Goal: Task Accomplishment & Management: Complete application form

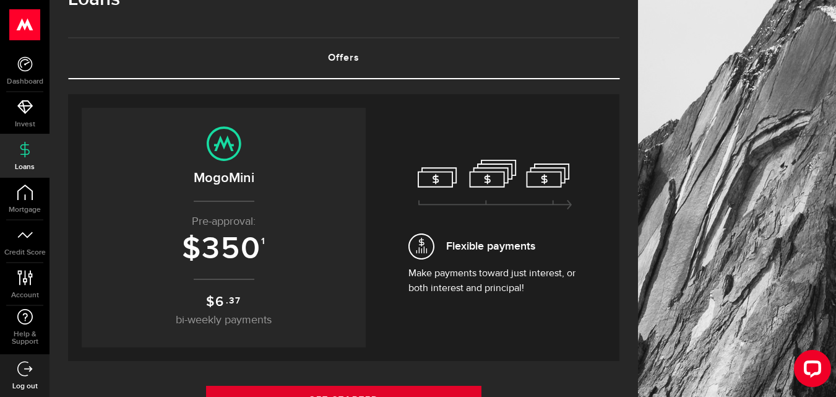
scroll to position [161, 0]
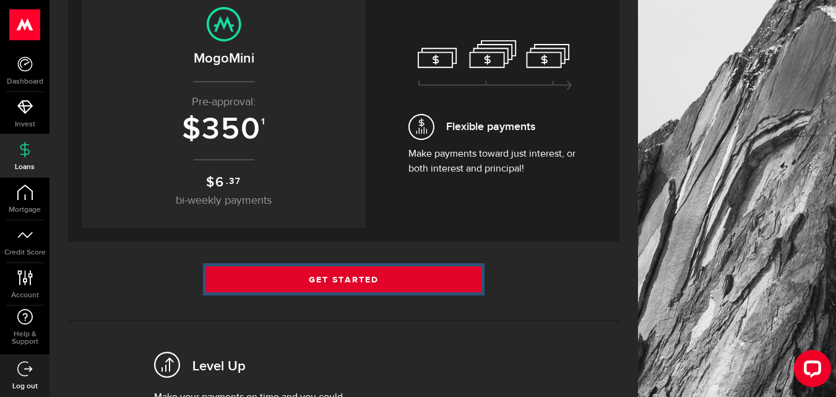
click at [355, 283] on link "Get Started" at bounding box center [344, 279] width 276 height 26
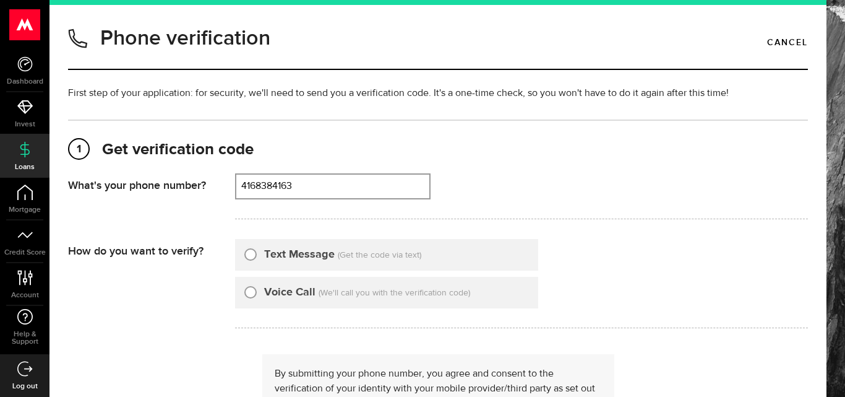
type input "4168384163"
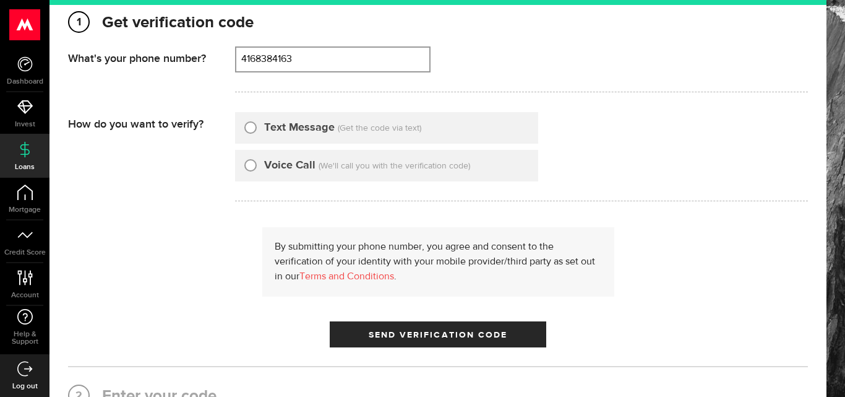
scroll to position [136, 0]
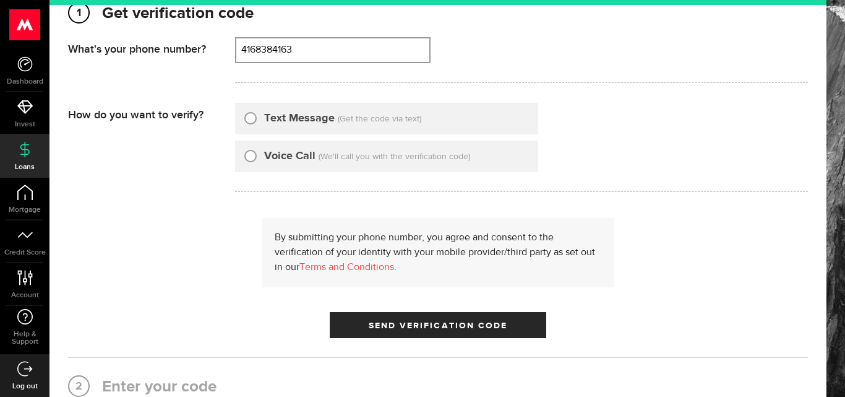
click at [273, 118] on label "Text Message" at bounding box center [299, 118] width 71 height 17
click at [257, 118] on input "Text Message" at bounding box center [250, 116] width 12 height 12
radio input "true"
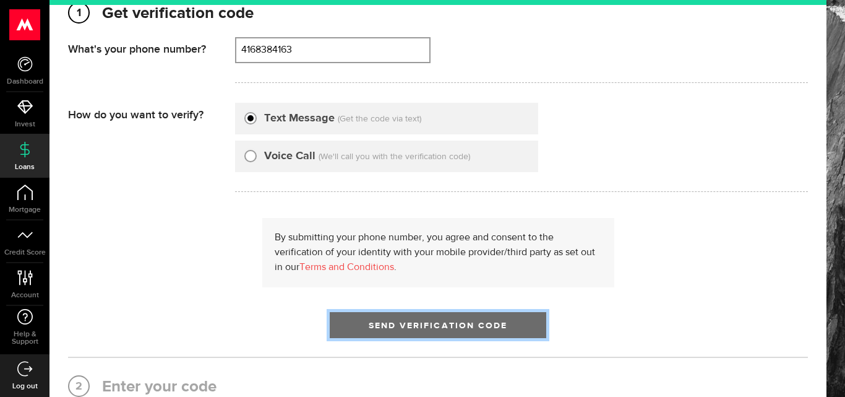
click at [431, 327] on span "submit" at bounding box center [438, 328] width 15 height 15
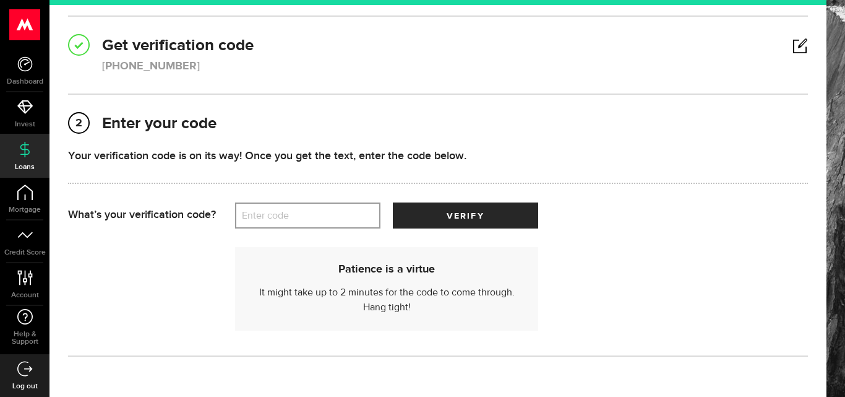
scroll to position [187, 0]
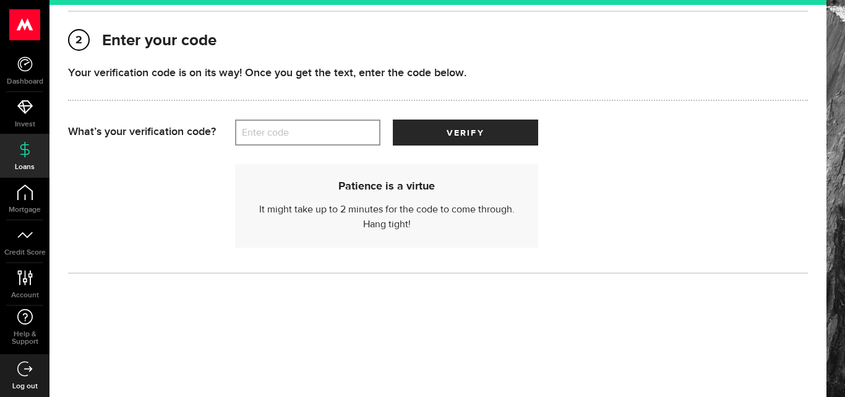
click at [310, 131] on label "Enter code" at bounding box center [307, 132] width 145 height 25
click at [310, 131] on input "Enter code" at bounding box center [307, 132] width 145 height 26
type input "75468"
click at [393, 119] on button "verify" at bounding box center [465, 132] width 145 height 26
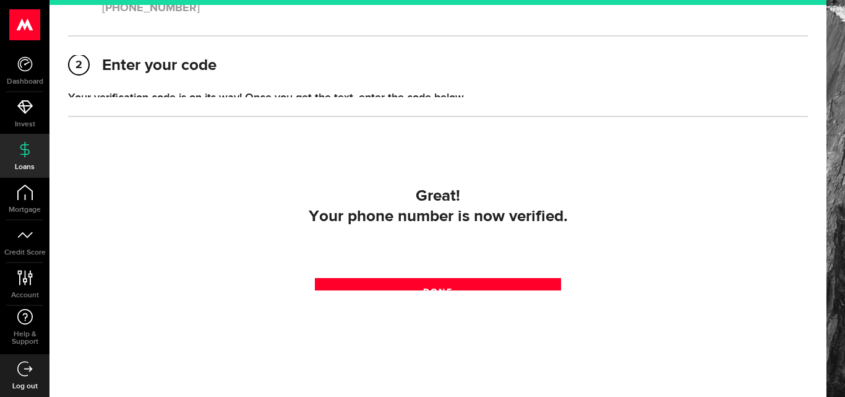
scroll to position [176, 0]
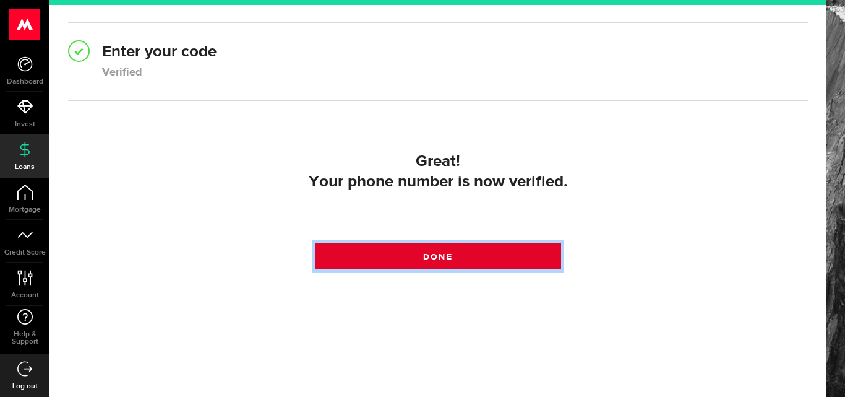
click at [400, 252] on link "Done" at bounding box center [438, 256] width 247 height 26
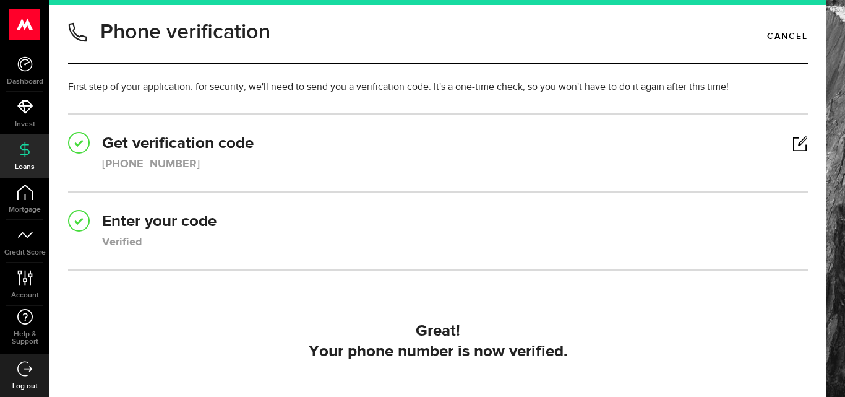
scroll to position [0, 0]
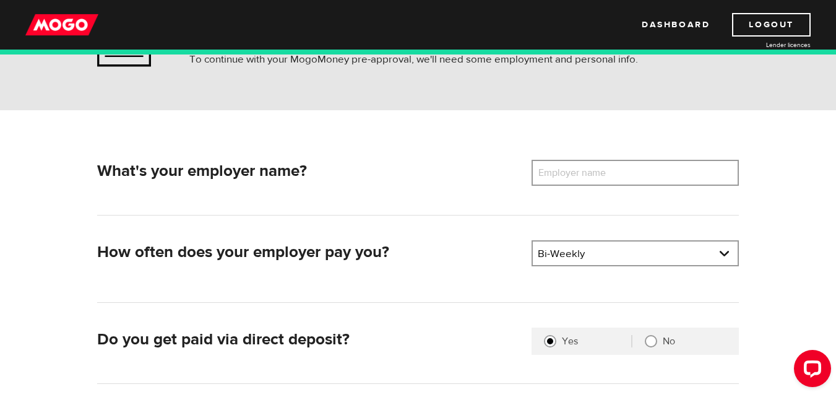
scroll to position [82, 0]
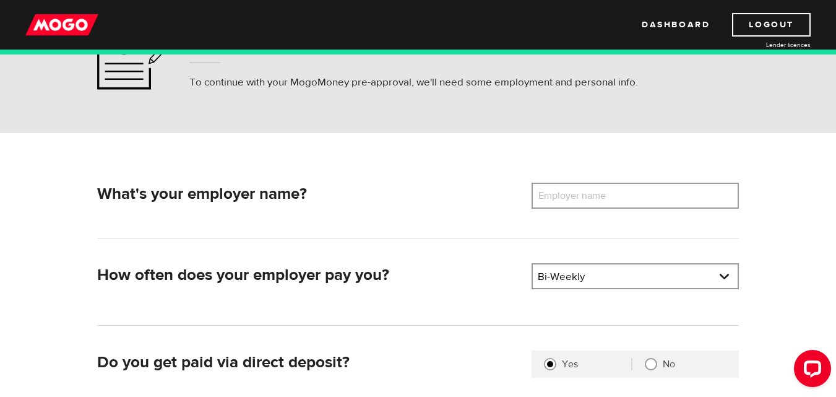
click at [548, 193] on label "Employer name" at bounding box center [582, 196] width 100 height 26
click at [548, 193] on input "Employer name" at bounding box center [635, 196] width 207 height 26
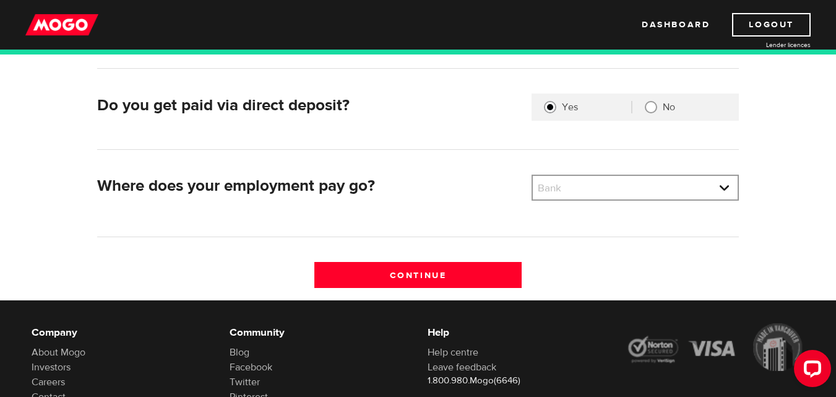
scroll to position [342, 0]
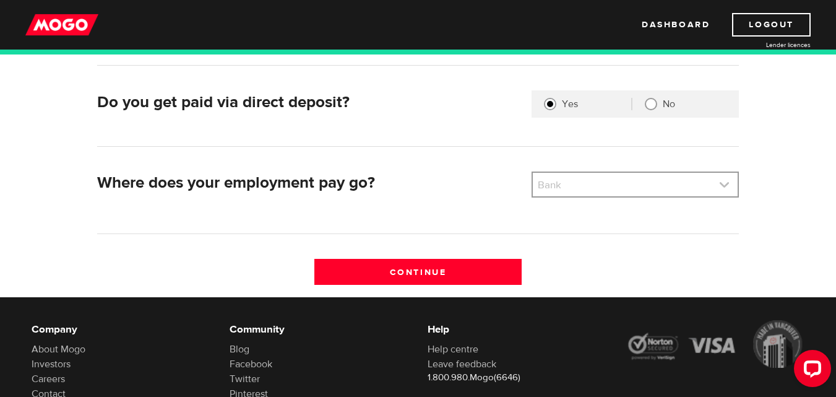
type input "Tim hortons"
click at [582, 178] on link at bounding box center [635, 185] width 205 height 24
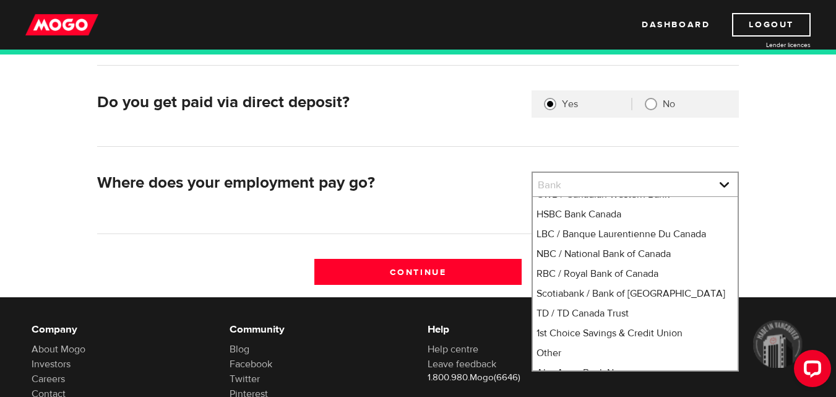
scroll to position [82, 0]
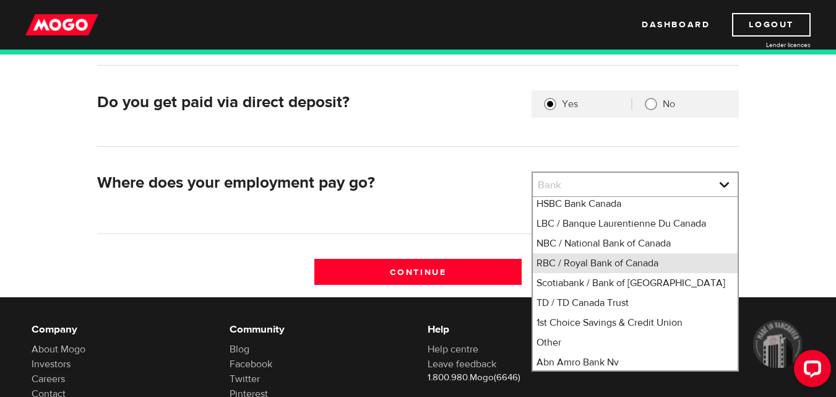
click at [597, 273] on li "RBC / Royal Bank of Canada" at bounding box center [635, 263] width 205 height 20
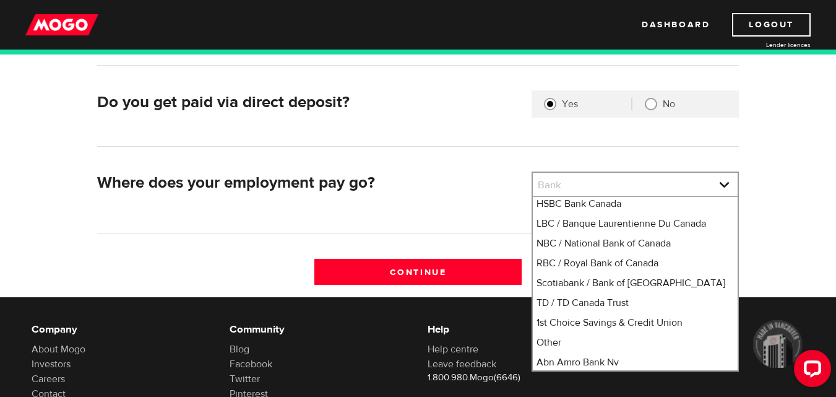
select select "8"
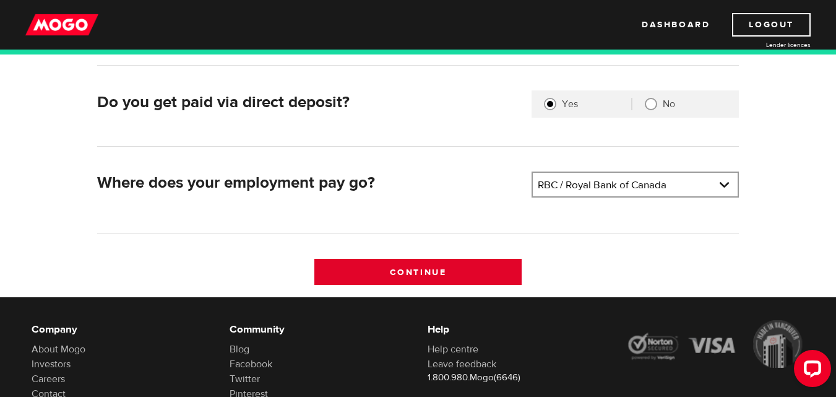
click at [450, 277] on input "Continue" at bounding box center [417, 272] width 207 height 26
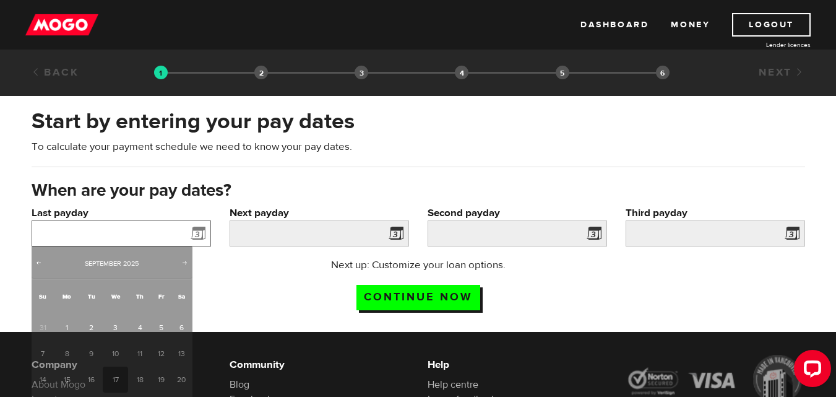
click at [139, 236] on input "Last payday" at bounding box center [121, 233] width 179 height 26
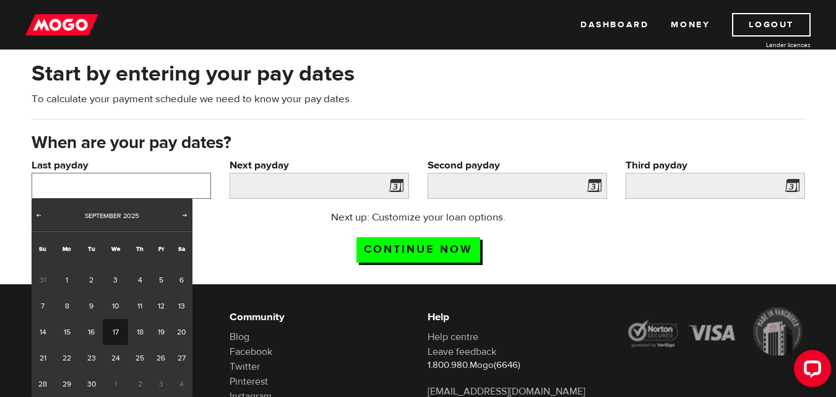
scroll to position [62, 0]
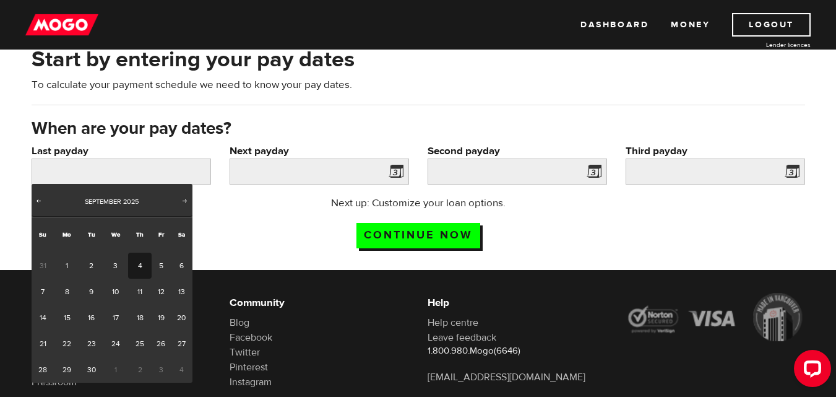
click at [140, 267] on link "4" at bounding box center [139, 265] width 23 height 26
type input "2025/09/04"
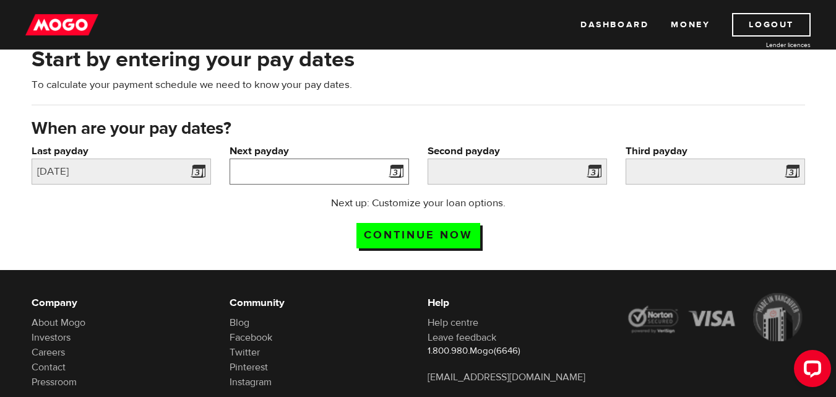
click at [283, 168] on input "Next payday" at bounding box center [319, 171] width 179 height 26
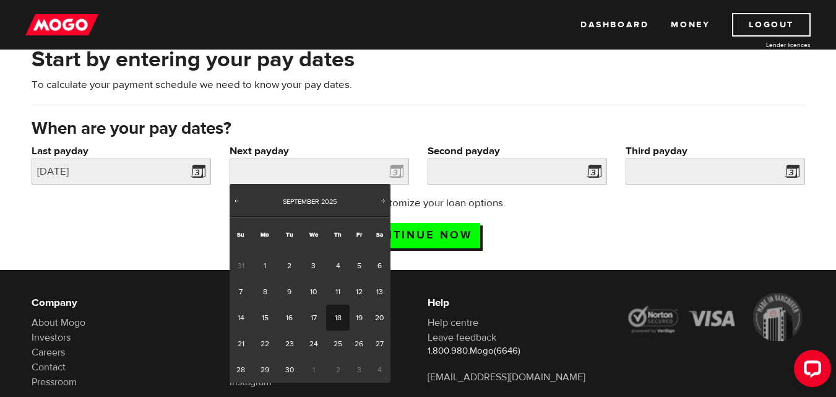
click at [343, 320] on link "18" at bounding box center [337, 317] width 23 height 26
type input "2025/09/18"
type input "2025/10/2"
type input "2025/10/16"
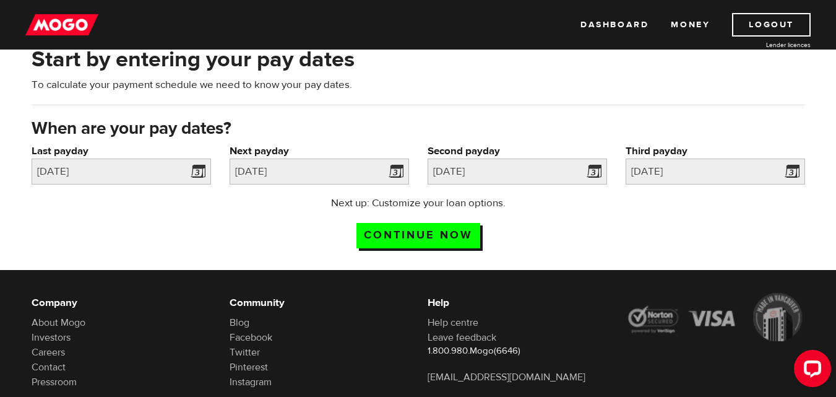
click at [433, 252] on div "Next up: Customize your loan options. Continue now" at bounding box center [418, 227] width 246 height 62
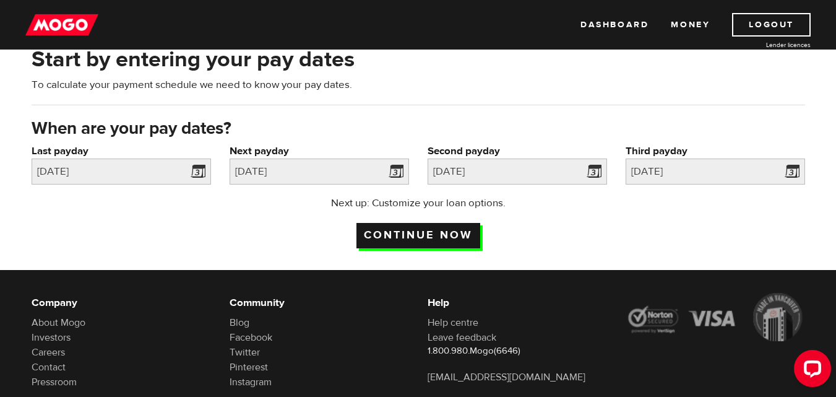
click at [423, 234] on input "Continue now" at bounding box center [418, 235] width 124 height 25
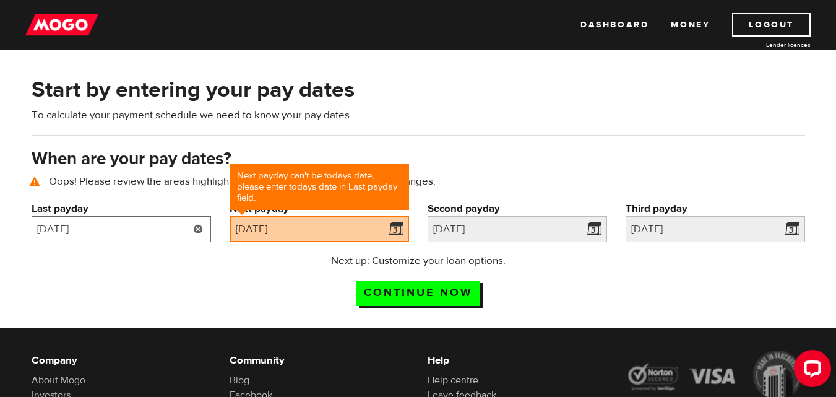
click at [184, 229] on input "2025/09/04" at bounding box center [121, 229] width 179 height 26
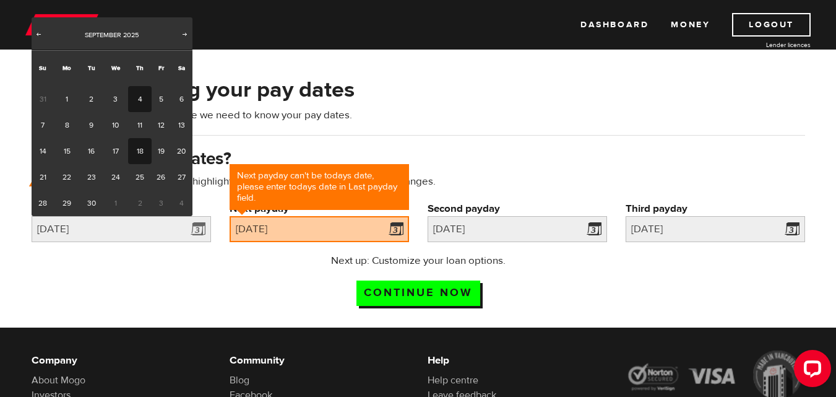
click at [143, 142] on link "18" at bounding box center [139, 151] width 23 height 26
type input "2025/09/18"
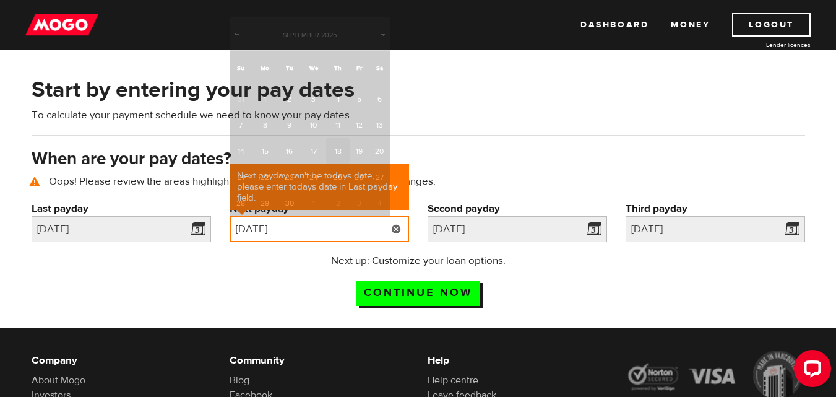
click at [291, 229] on input "2025/09/18" at bounding box center [319, 229] width 179 height 26
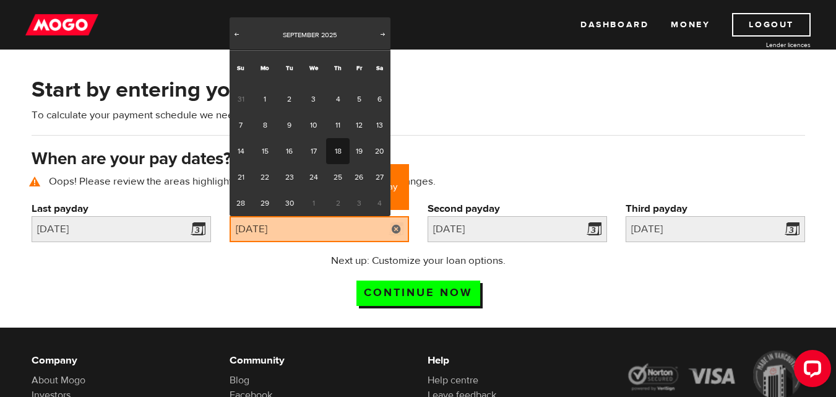
click at [334, 202] on span "2" at bounding box center [337, 203] width 23 height 26
click at [338, 202] on span "2" at bounding box center [337, 203] width 23 height 26
click at [386, 37] on span "Next" at bounding box center [383, 34] width 10 height 10
click at [336, 92] on link "2" at bounding box center [337, 99] width 23 height 26
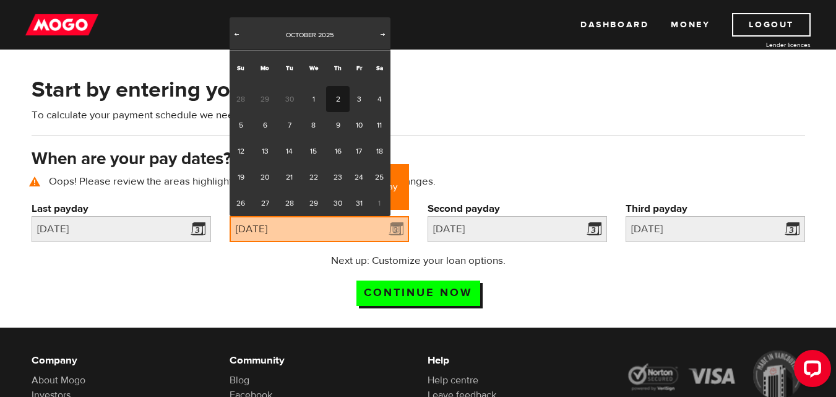
type input "2025/10/02"
type input "2025/10/16"
type input "2025/10/30"
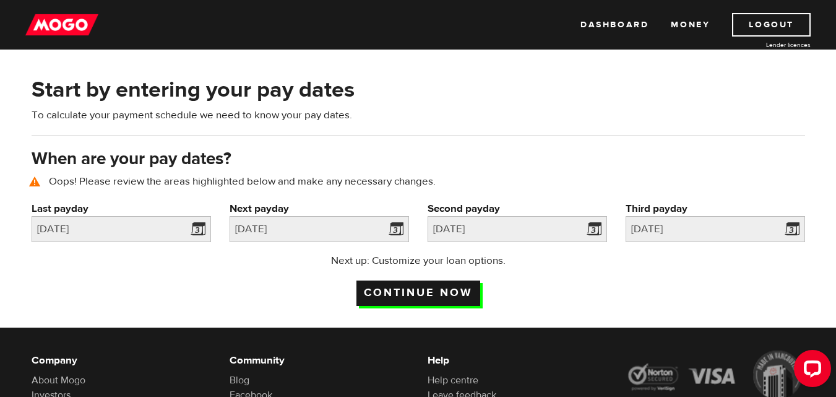
click at [391, 283] on input "Continue now" at bounding box center [418, 292] width 124 height 25
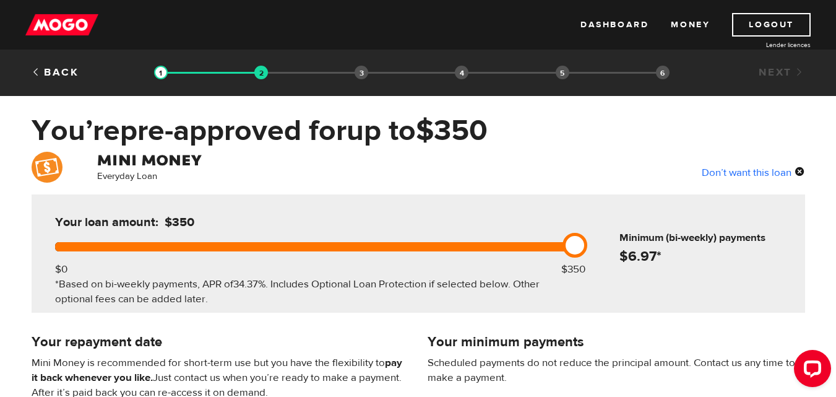
click at [63, 17] on img at bounding box center [61, 25] width 73 height 24
